Goal: Information Seeking & Learning: Learn about a topic

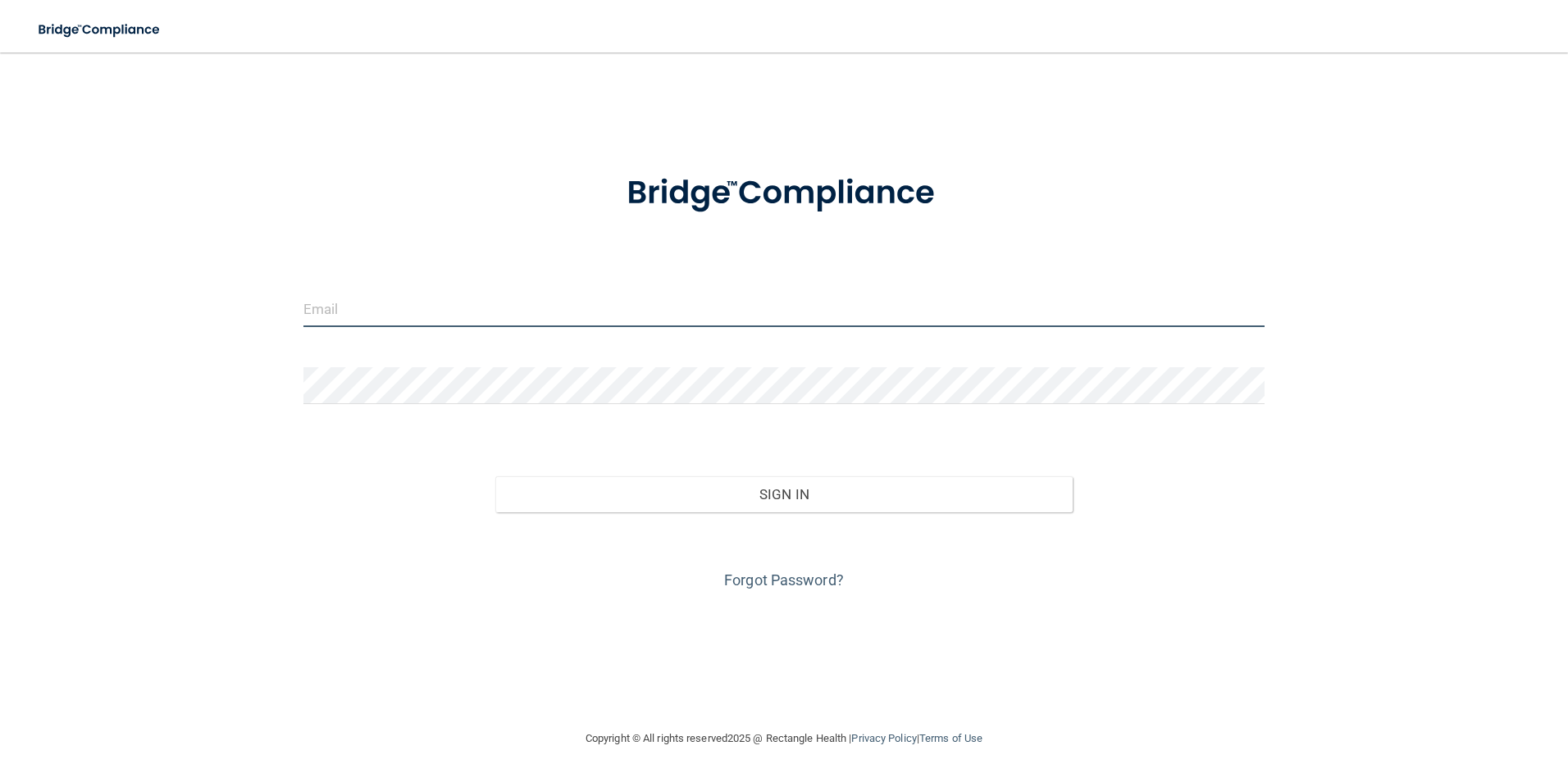
click at [406, 320] on input "email" at bounding box center [785, 308] width 962 height 37
type input "[EMAIL_ADDRESS][DOMAIN_NAME]"
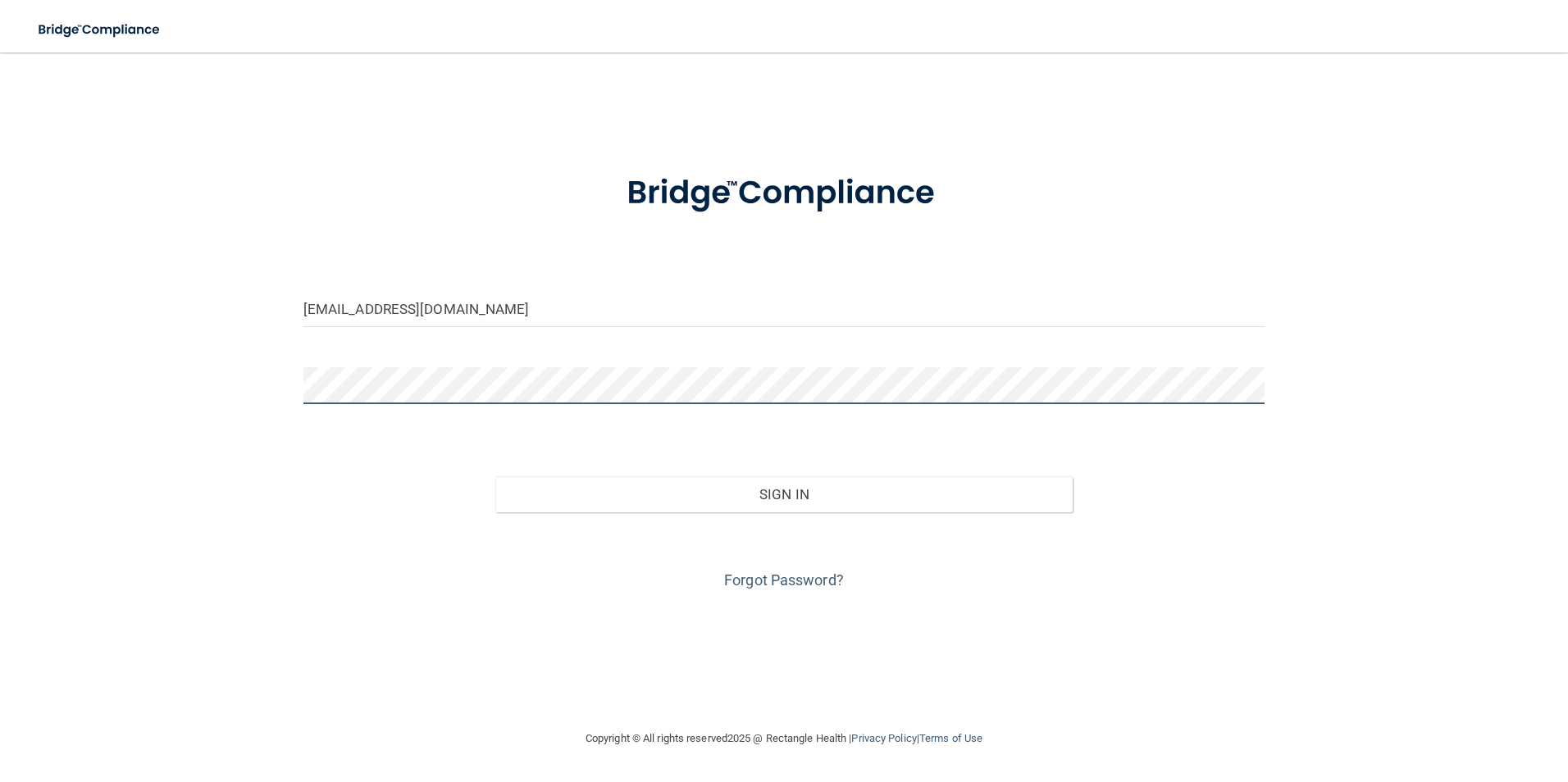
click at [495, 476] on button "Sign In" at bounding box center [784, 494] width 577 height 36
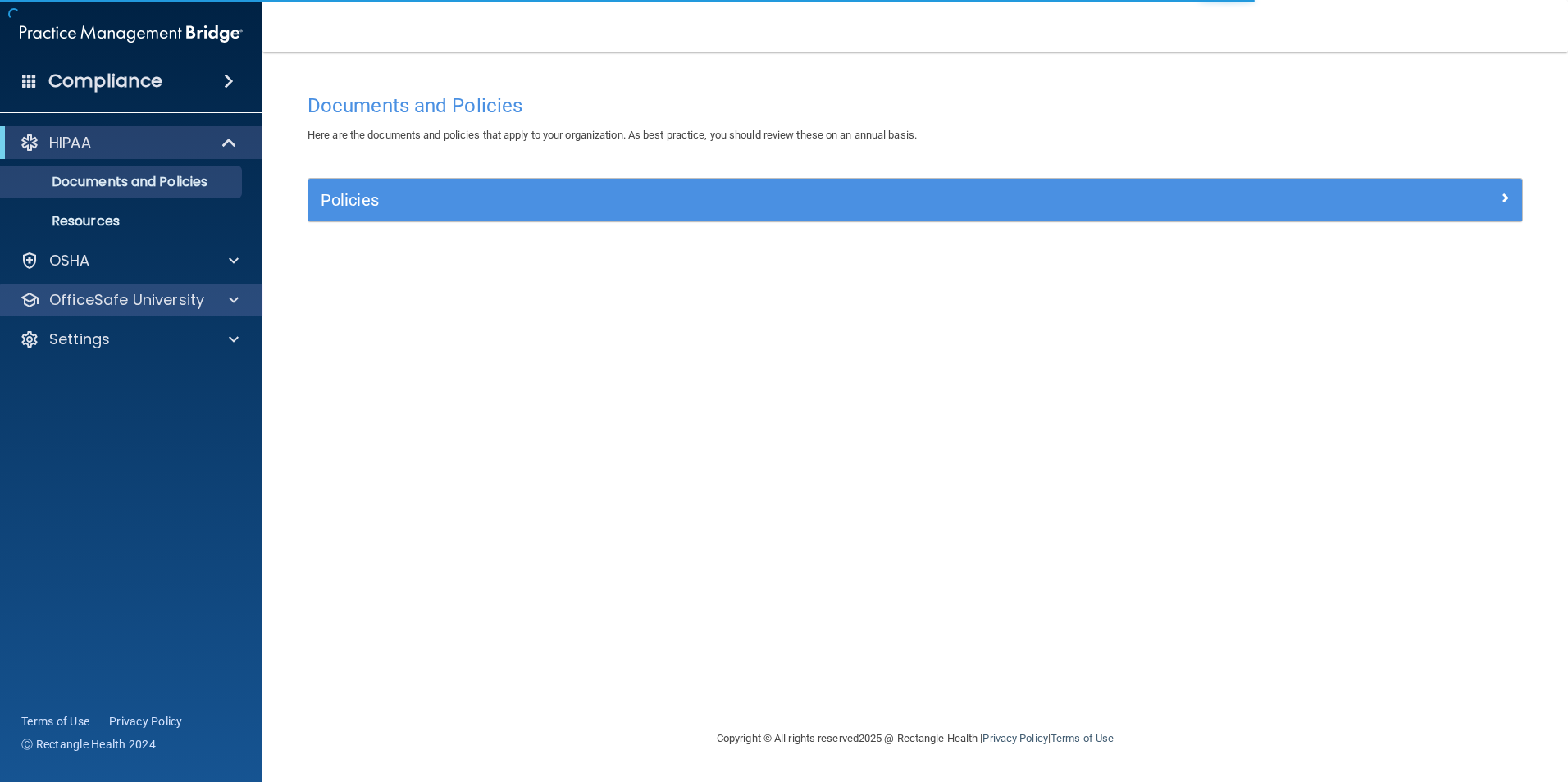
click at [133, 311] on div "OfficeSafe University" at bounding box center [131, 300] width 263 height 32
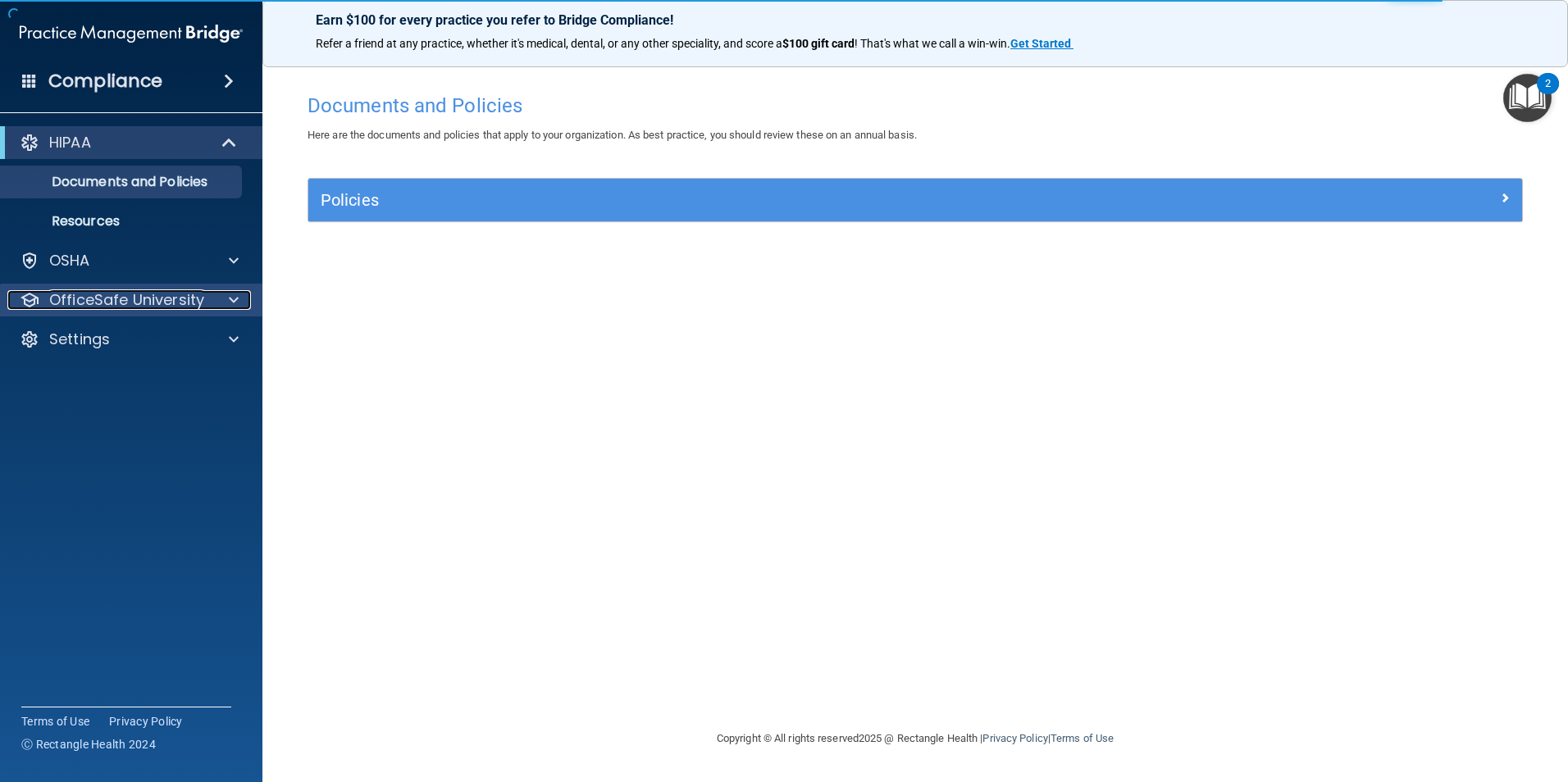
click at [173, 305] on p "OfficeSafe University" at bounding box center [127, 300] width 155 height 20
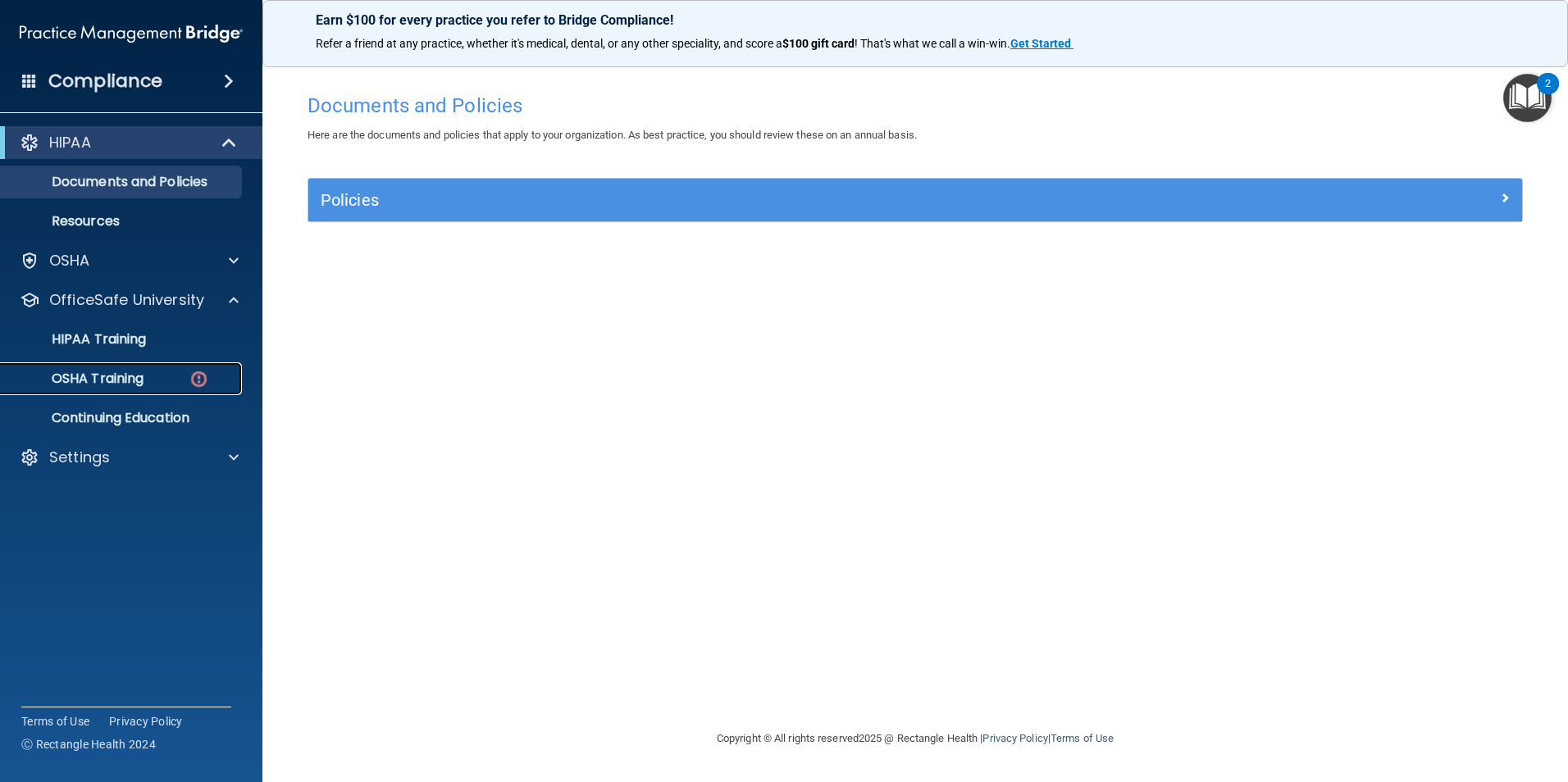
click at [163, 372] on div "OSHA Training" at bounding box center [122, 378] width 224 height 16
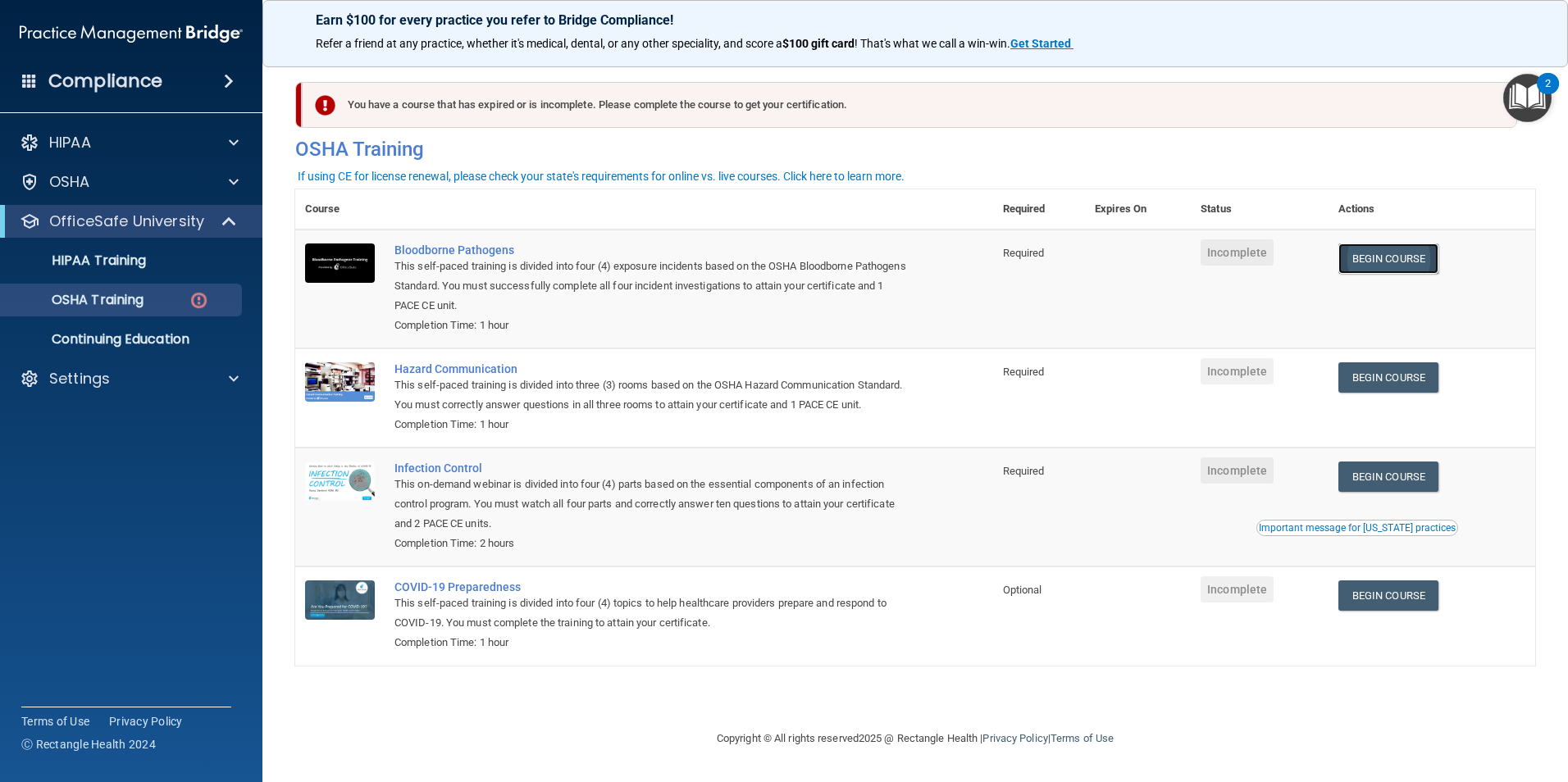
click at [1415, 269] on link "Begin Course" at bounding box center [1388, 259] width 100 height 31
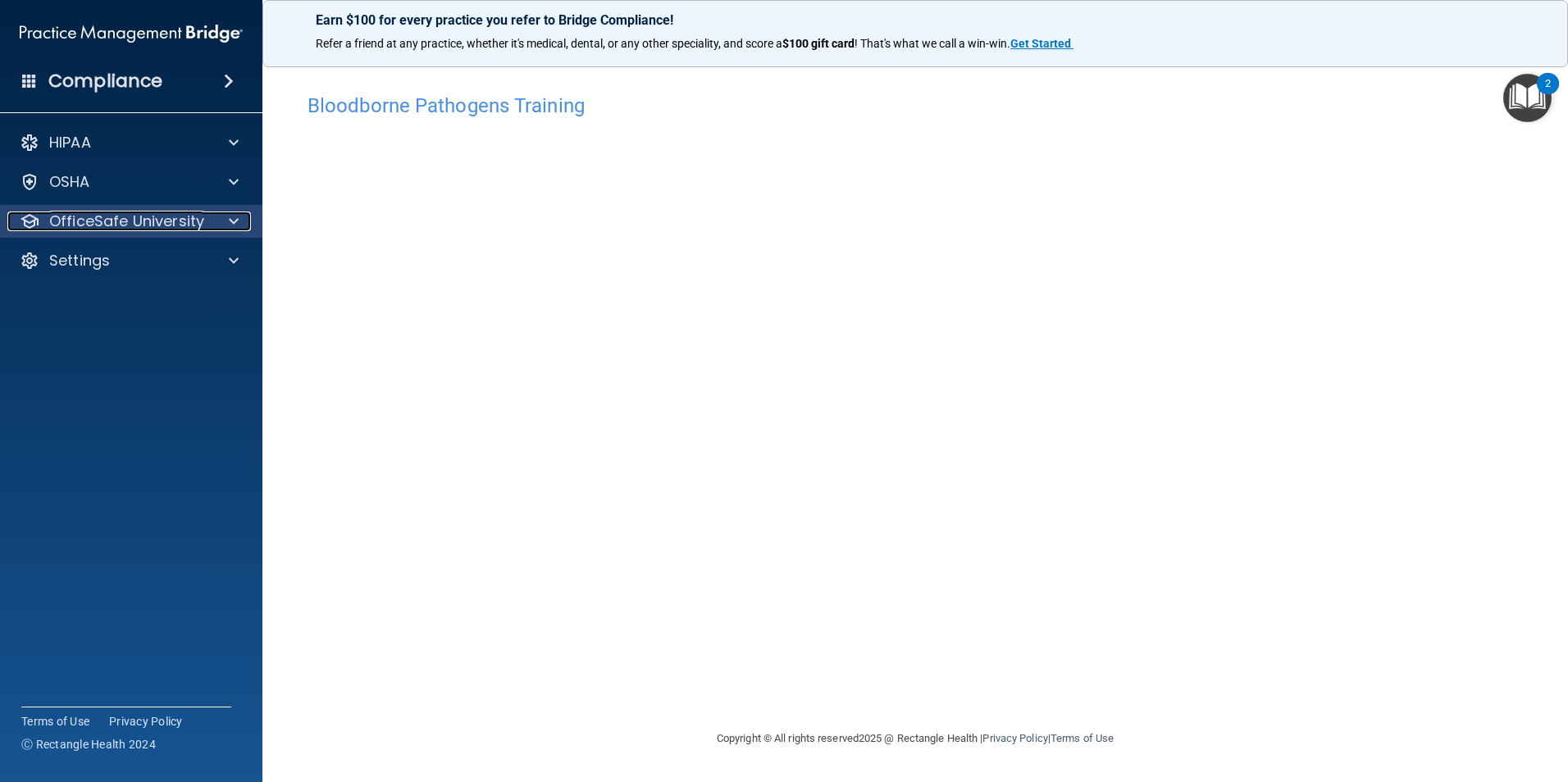
click at [106, 217] on p "OfficeSafe University" at bounding box center [127, 221] width 155 height 20
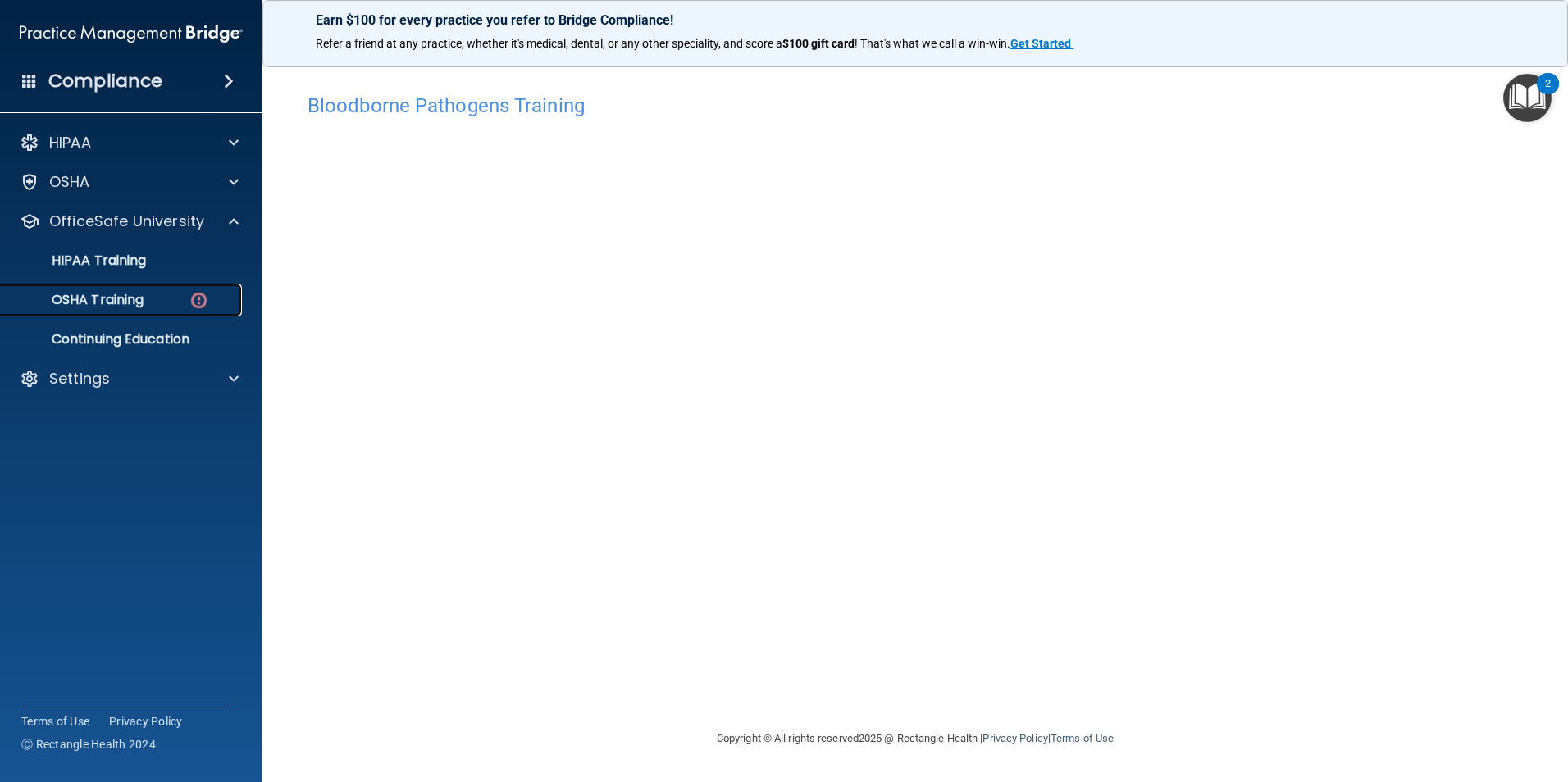
click at [141, 292] on p "OSHA Training" at bounding box center [77, 300] width 133 height 16
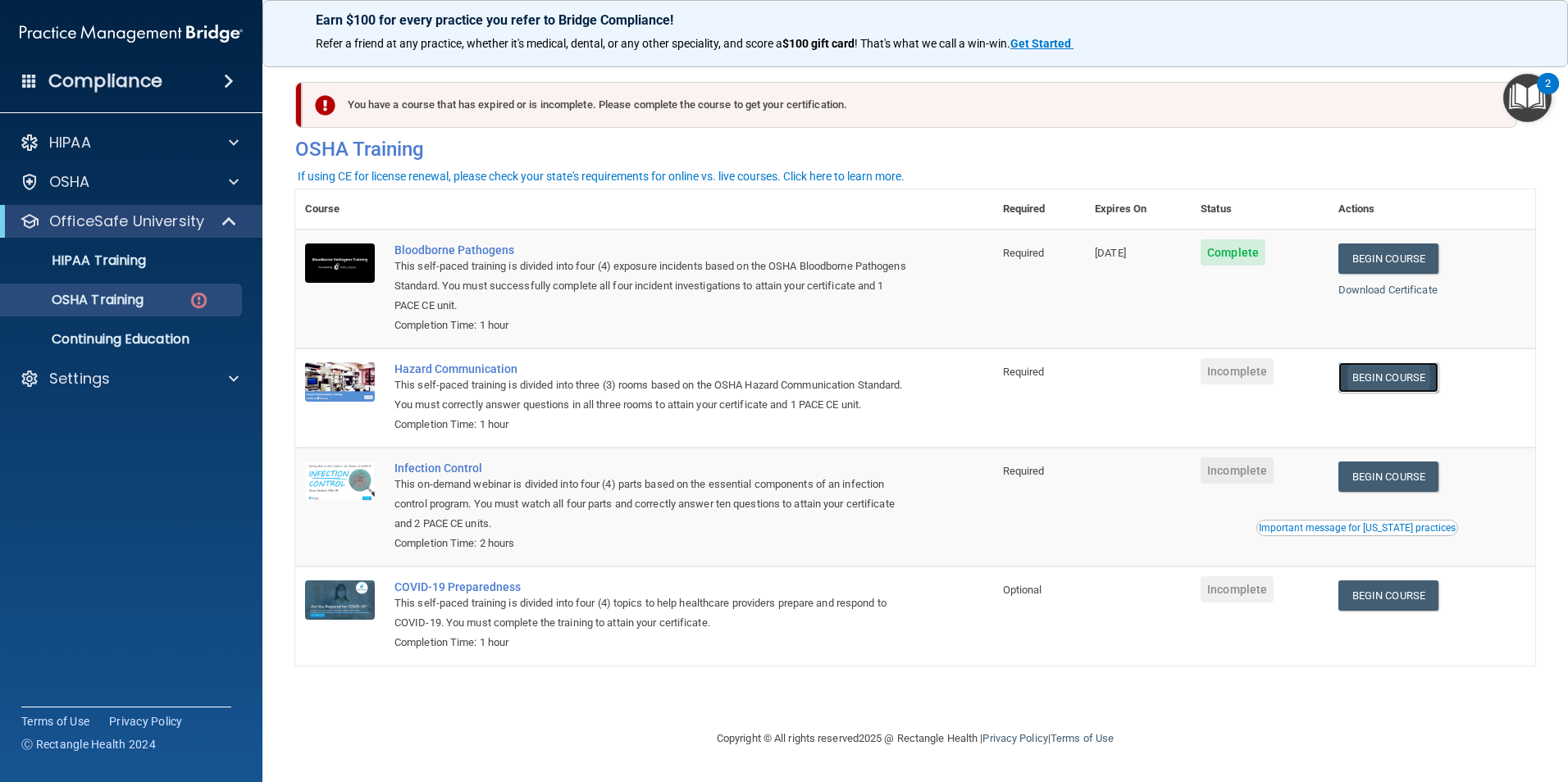
click at [1367, 388] on link "Begin Course" at bounding box center [1388, 378] width 100 height 31
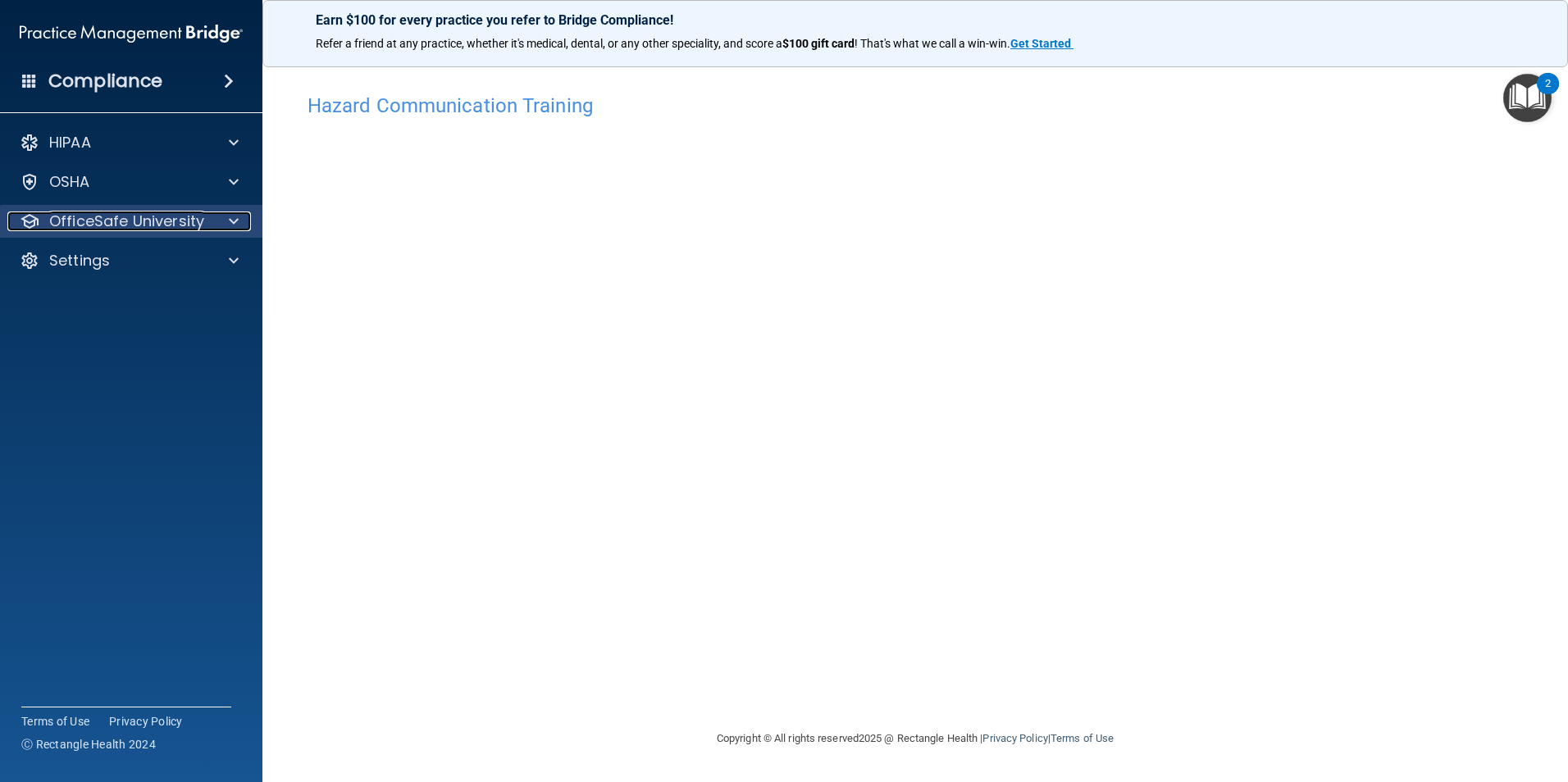
click at [161, 229] on p "OfficeSafe University" at bounding box center [127, 221] width 155 height 20
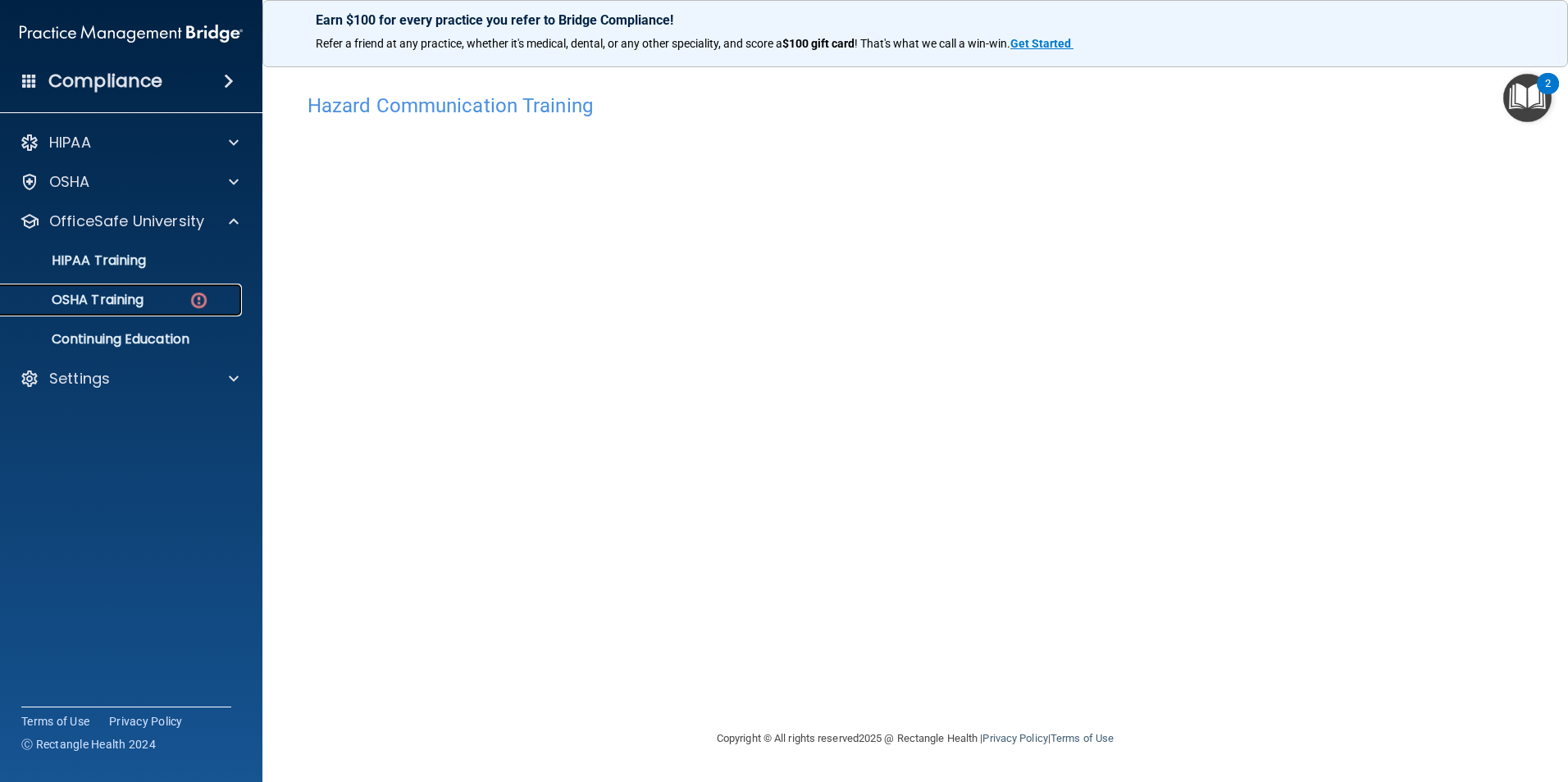
click at [177, 298] on div "OSHA Training" at bounding box center [122, 300] width 224 height 16
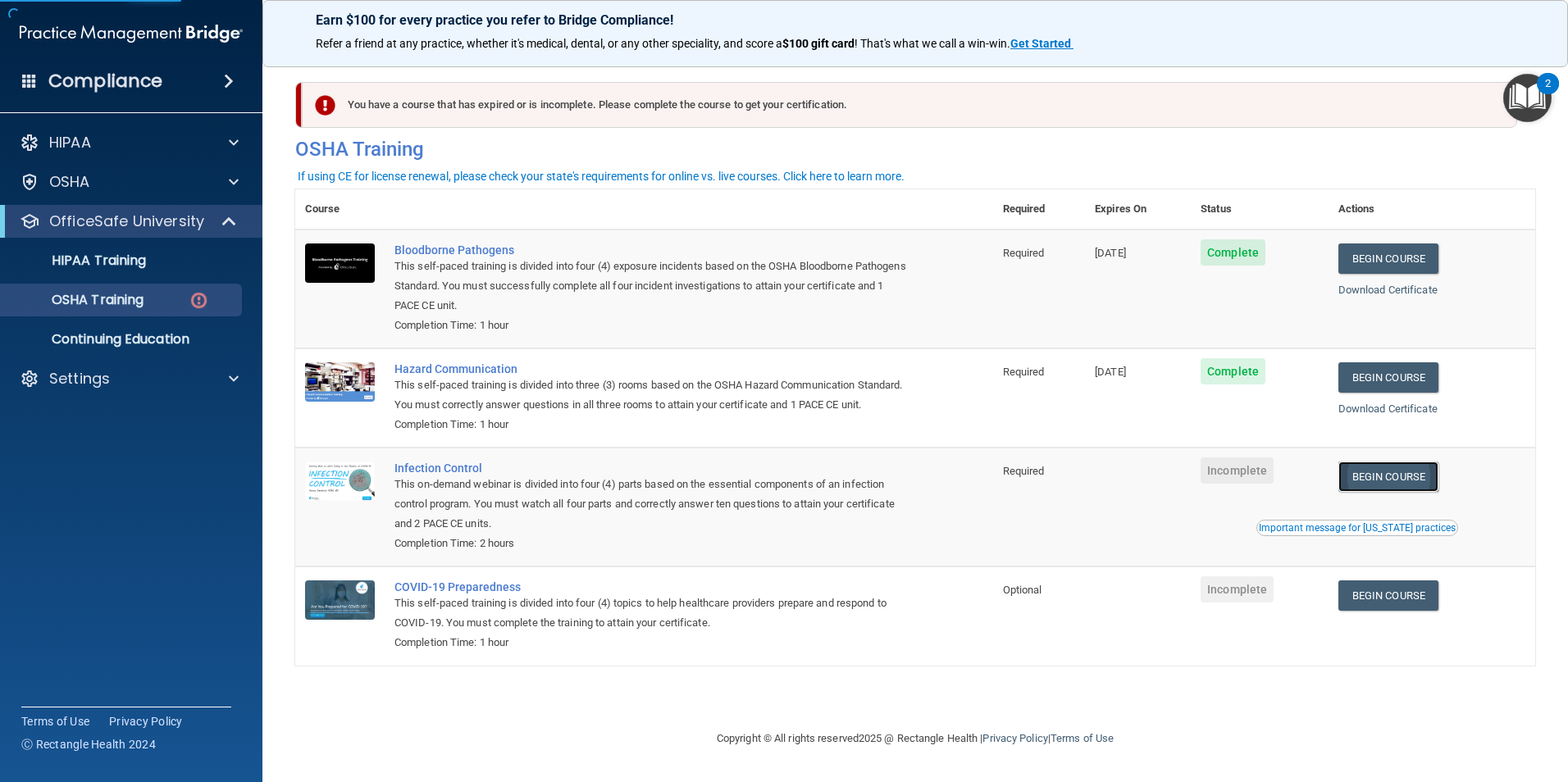
click at [1429, 492] on link "Begin Course" at bounding box center [1388, 477] width 100 height 31
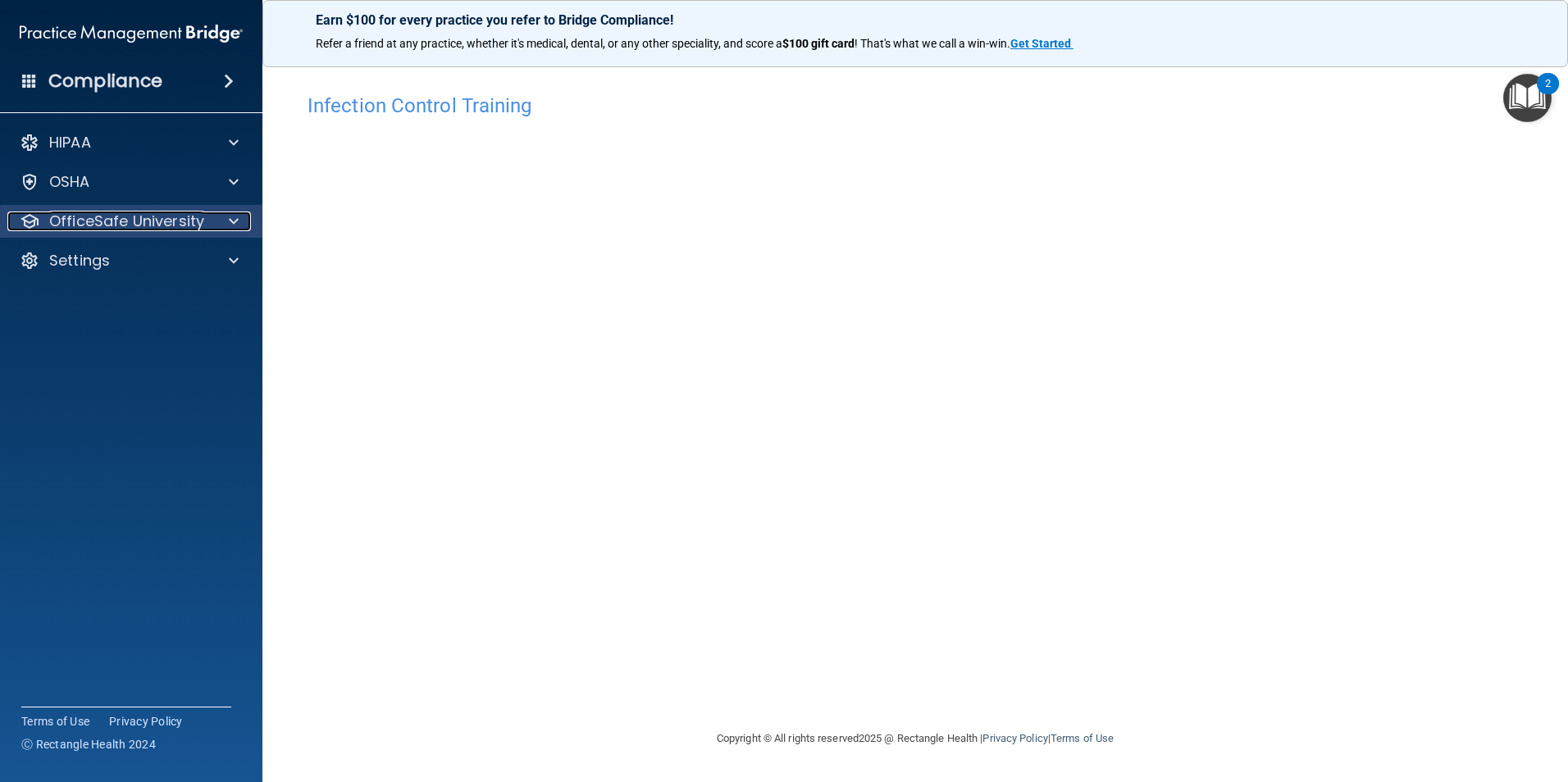
click at [131, 219] on p "OfficeSafe University" at bounding box center [127, 221] width 155 height 20
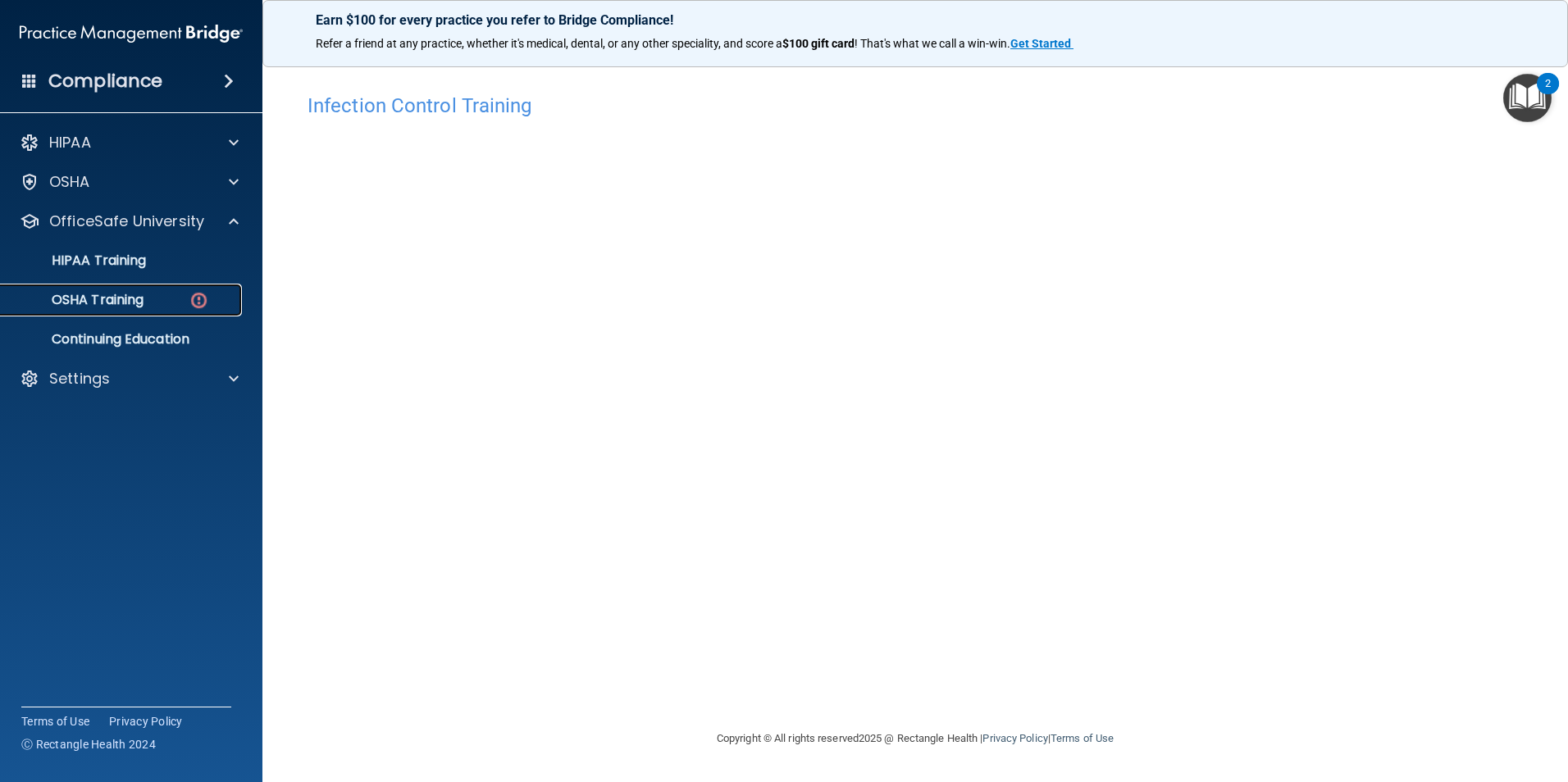
click at [155, 304] on div "OSHA Training" at bounding box center [122, 300] width 224 height 16
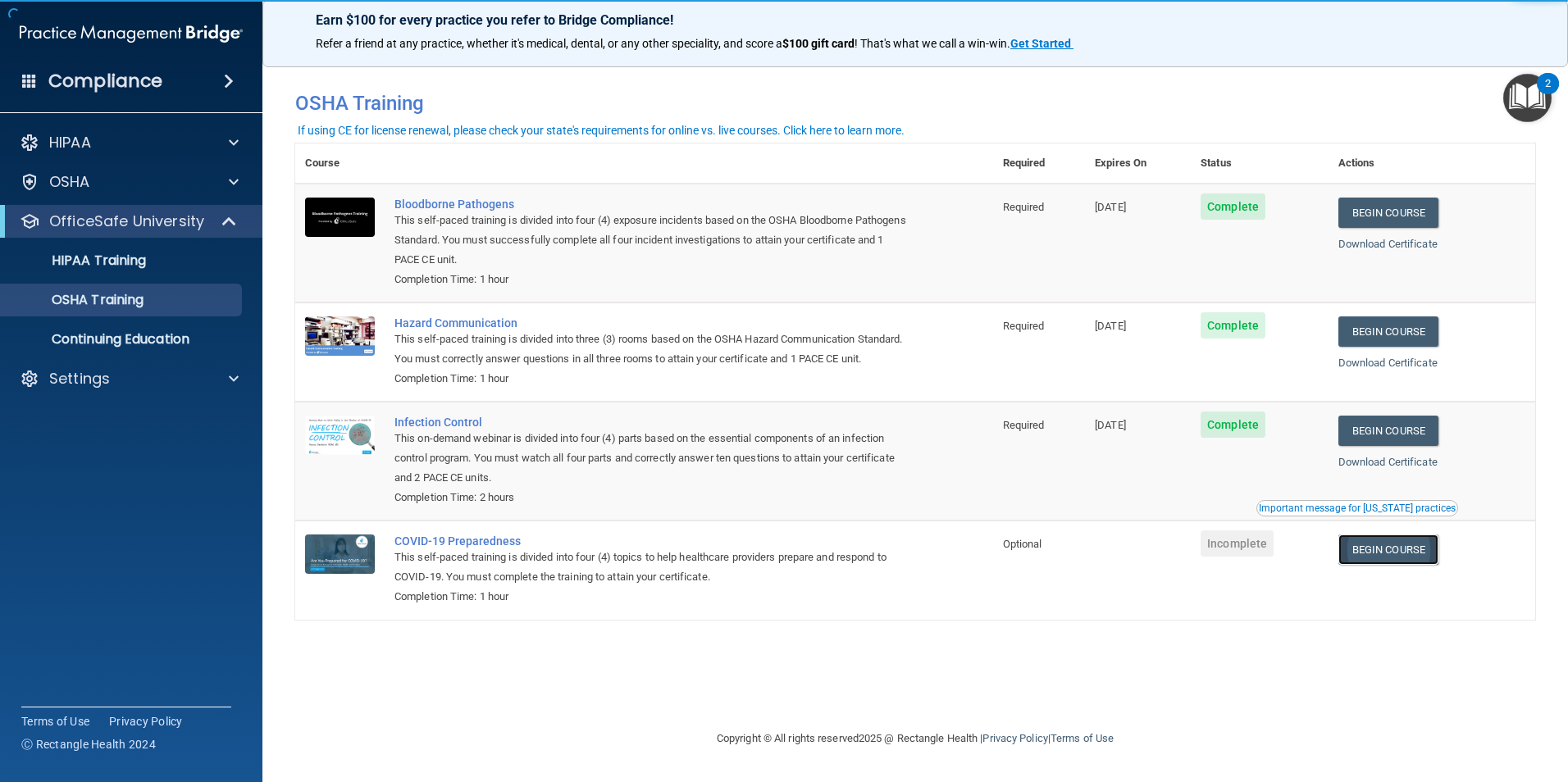
click at [1421, 565] on link "Begin Course" at bounding box center [1388, 550] width 100 height 31
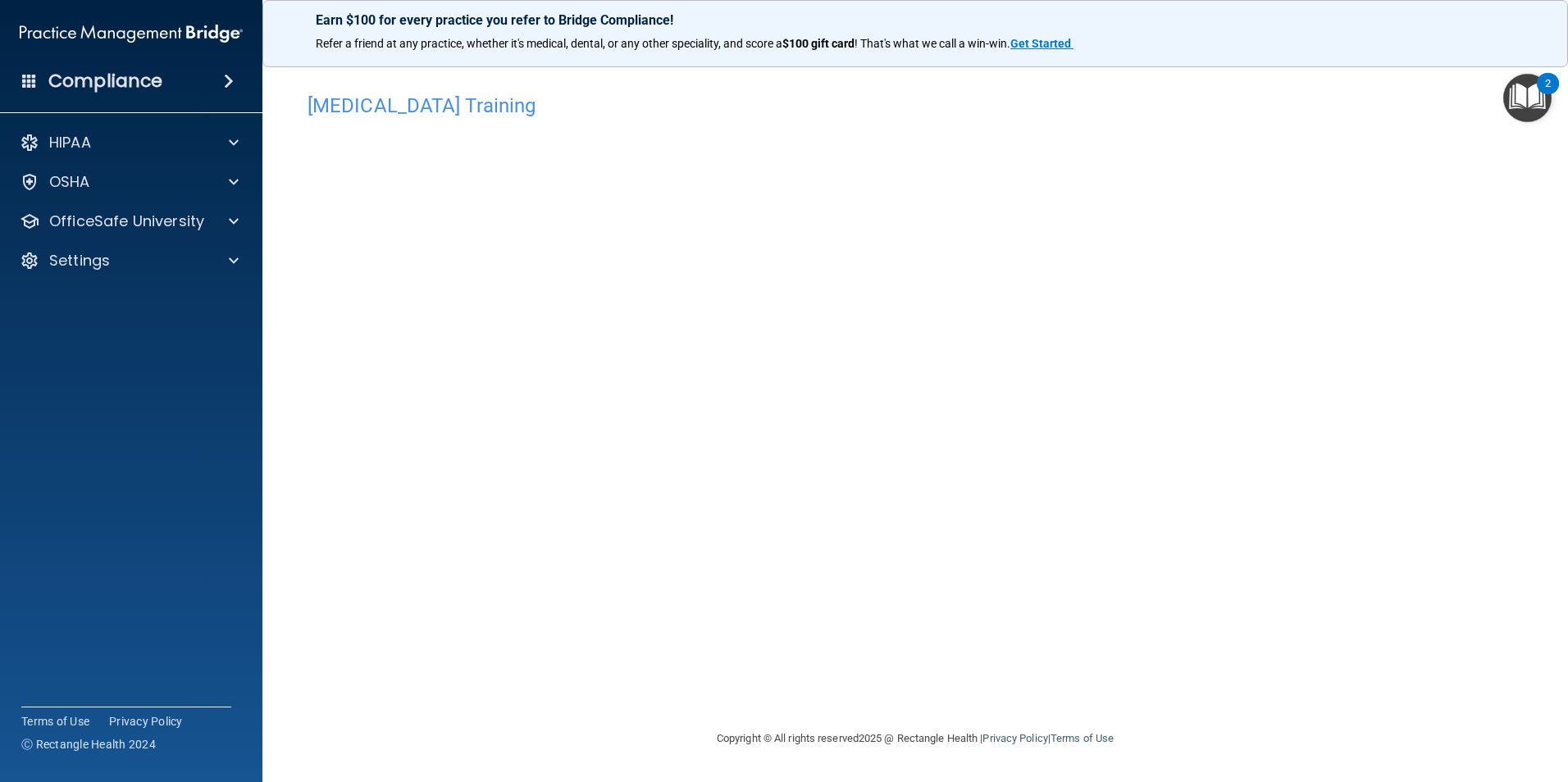
click at [1129, 622] on div "[MEDICAL_DATA] Training This course doesn’t expire until . Are you sure you wan…" at bounding box center [914, 407] width 1240 height 644
click at [144, 233] on div "OfficeSafe University" at bounding box center [131, 221] width 263 height 32
click at [234, 223] on span at bounding box center [234, 221] width 10 height 20
